Goal: Information Seeking & Learning: Learn about a topic

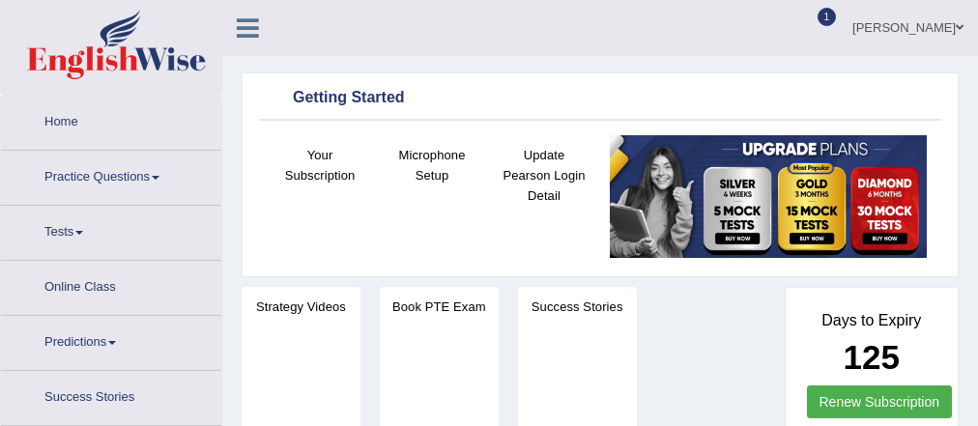
click at [81, 175] on link "Practice Questions" at bounding box center [111, 175] width 220 height 48
click at [87, 188] on link "Practice Questions" at bounding box center [111, 175] width 220 height 48
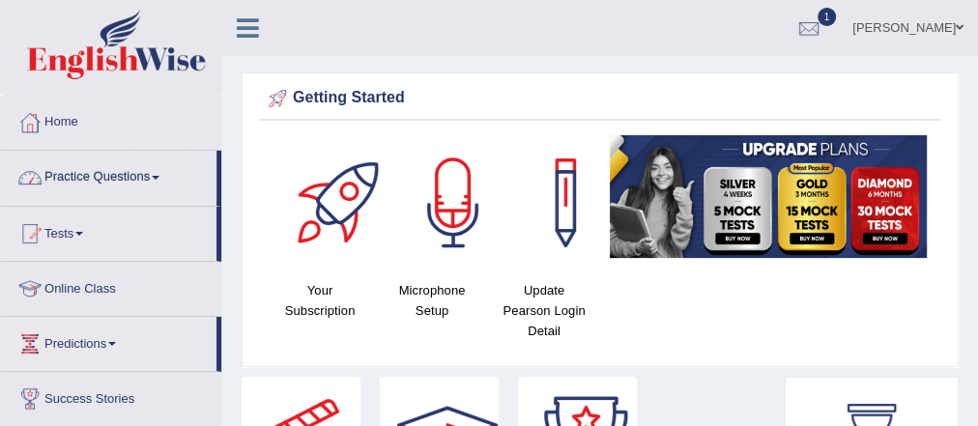
click at [112, 169] on link "Practice Questions" at bounding box center [109, 175] width 216 height 48
click at [106, 174] on link "Practice Questions" at bounding box center [109, 175] width 216 height 48
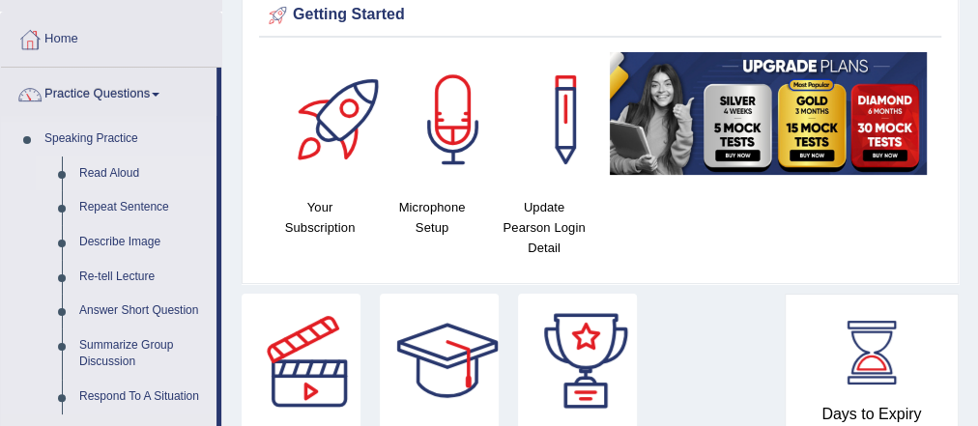
scroll to position [309, 0]
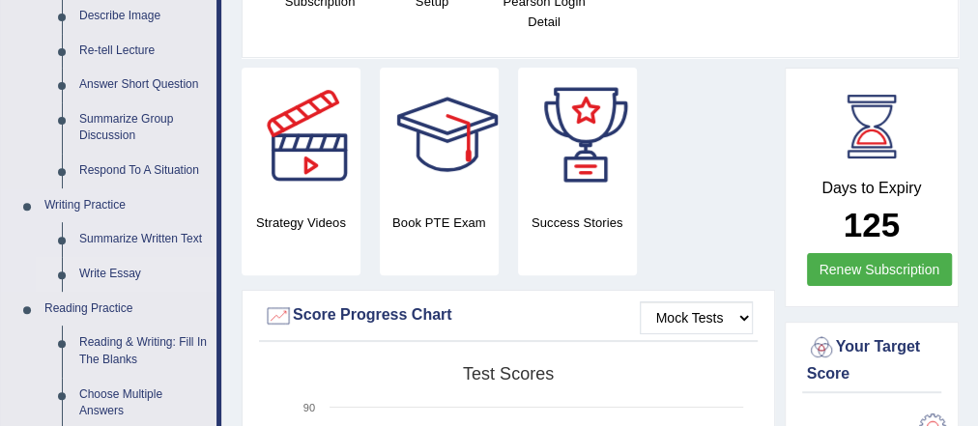
click at [118, 272] on link "Write Essay" at bounding box center [144, 274] width 146 height 35
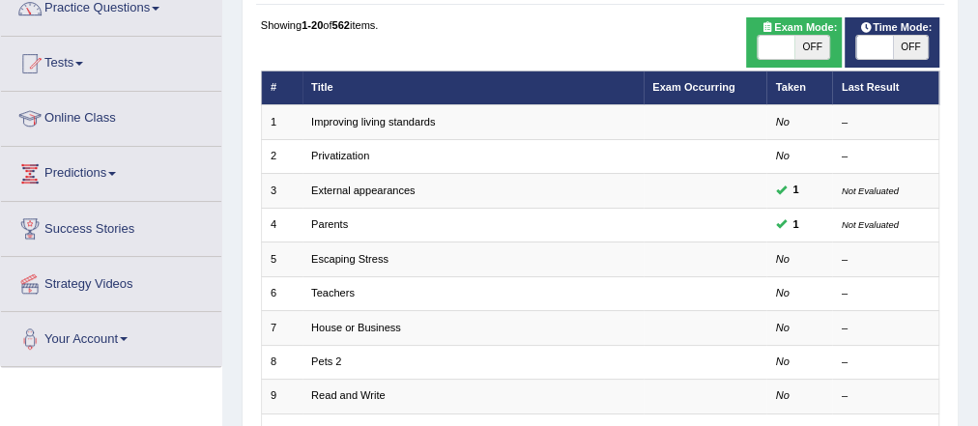
scroll to position [309, 0]
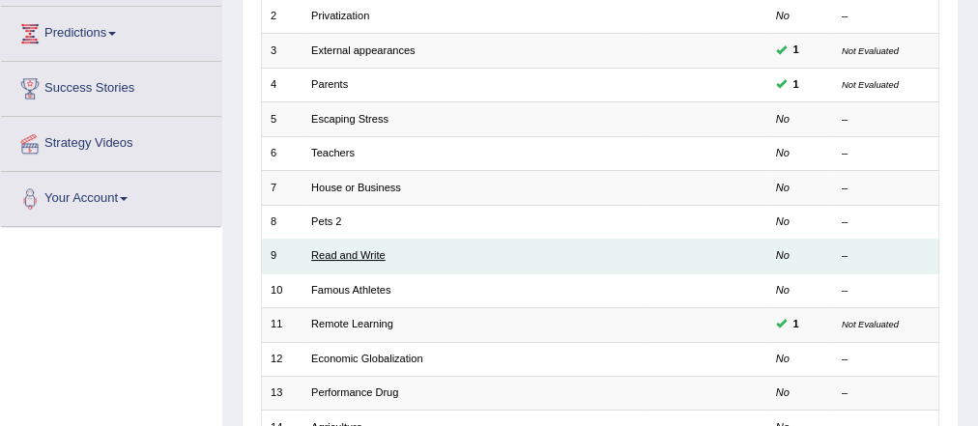
click at [357, 250] on link "Read and Write" at bounding box center [348, 255] width 74 height 12
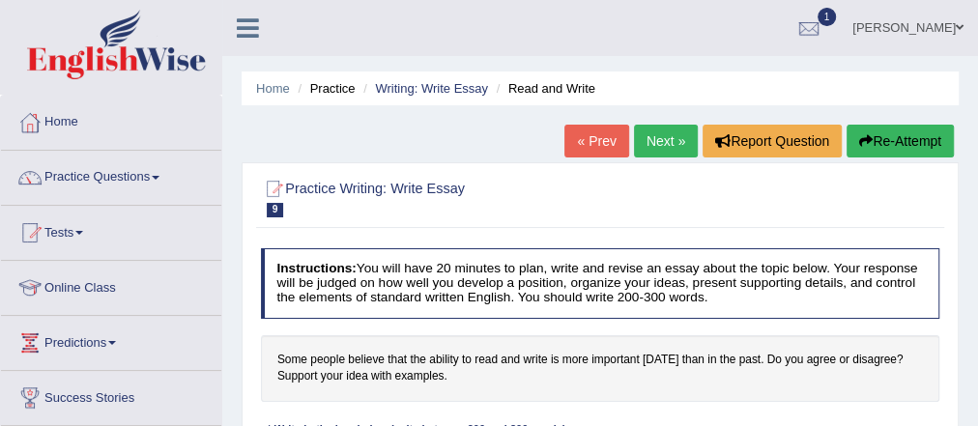
click at [274, 85] on link "Home" at bounding box center [273, 88] width 34 height 15
